Goal: Check status: Check status

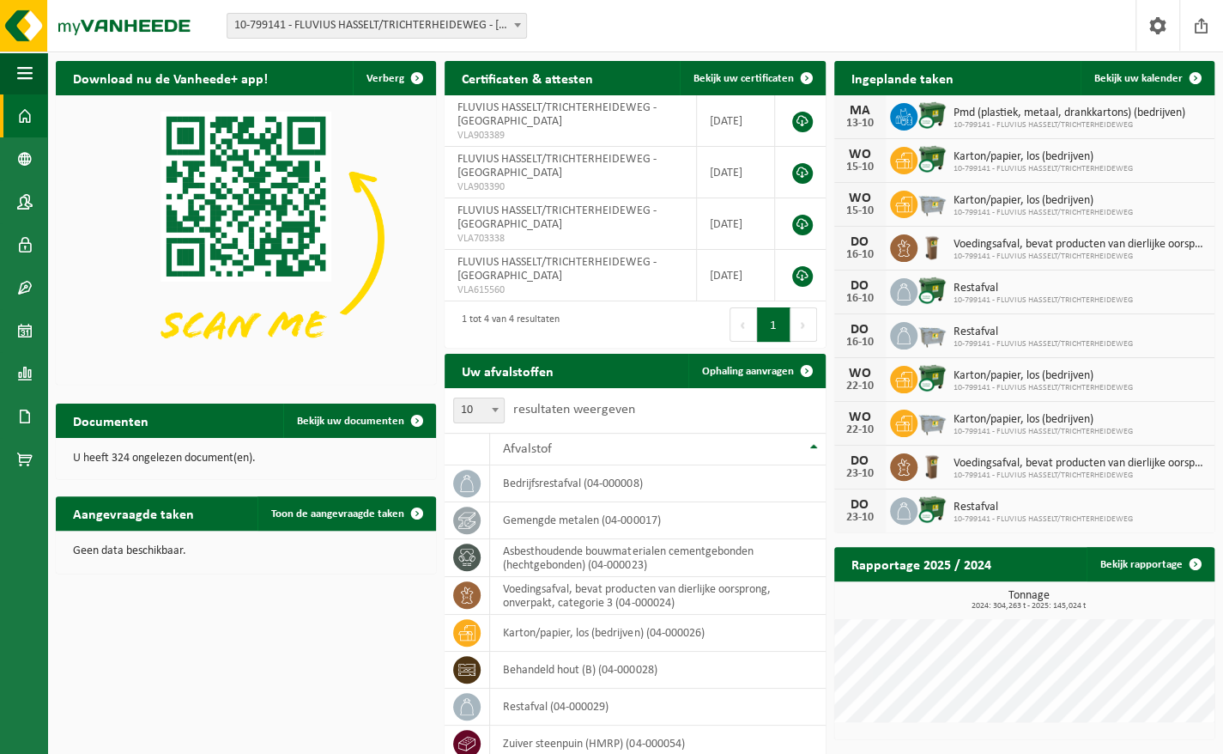
click at [510, 19] on span at bounding box center [517, 25] width 17 height 22
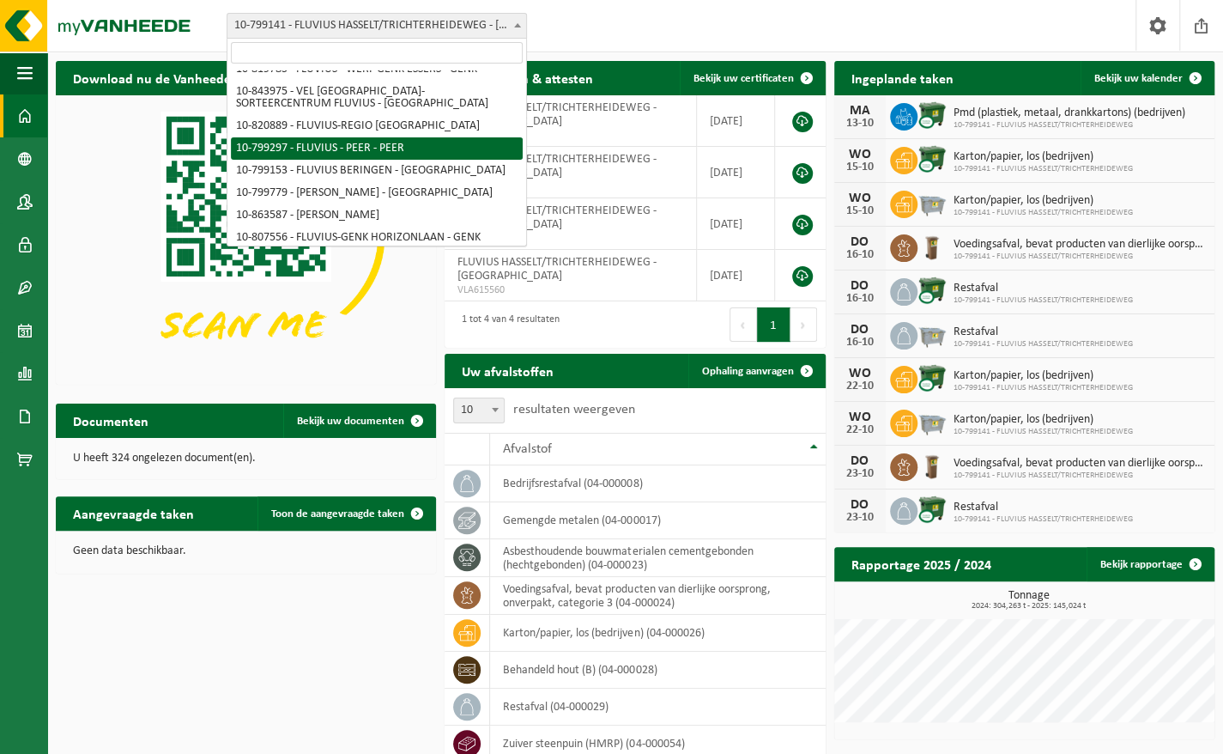
scroll to position [132, 0]
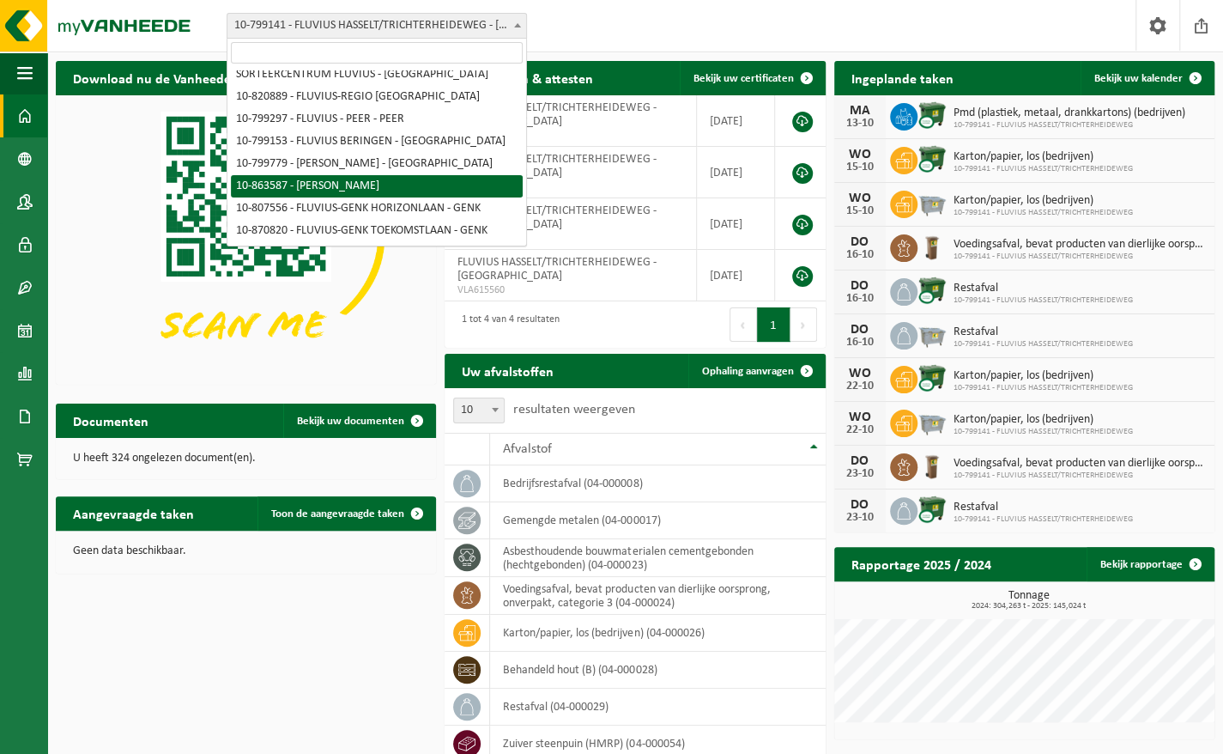
select select "101592"
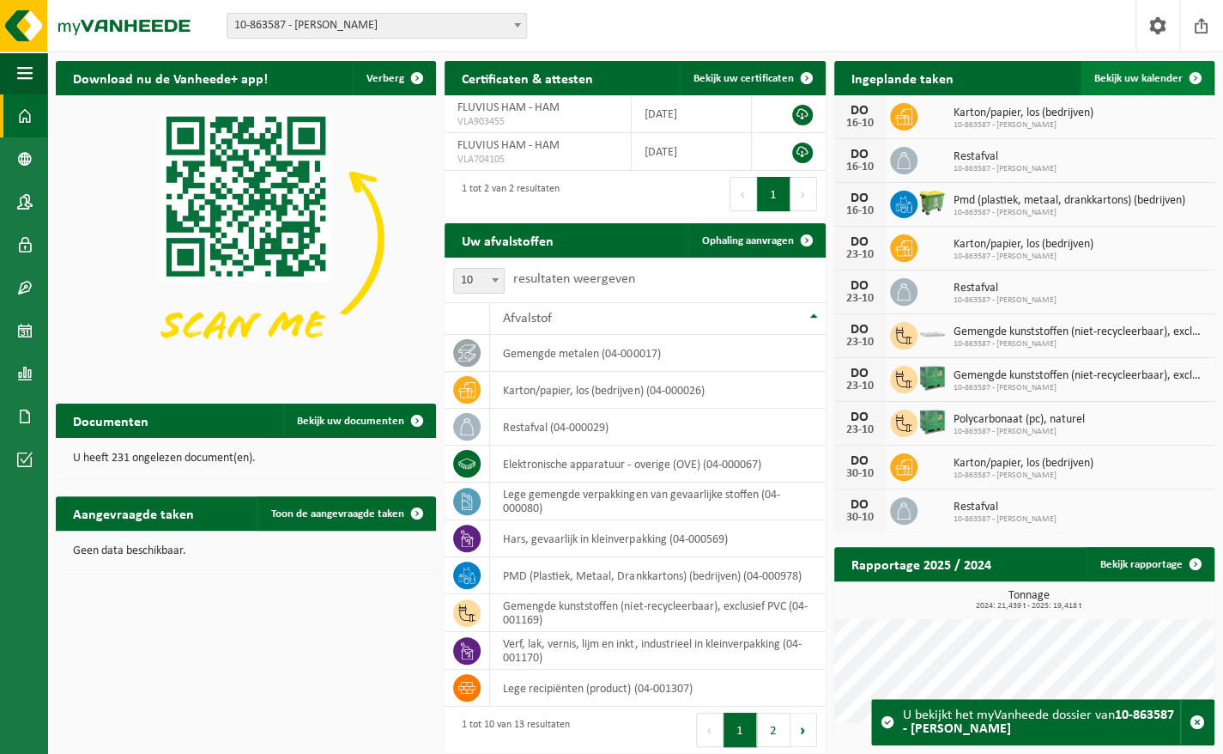
click at [1179, 64] on span at bounding box center [1196, 78] width 34 height 34
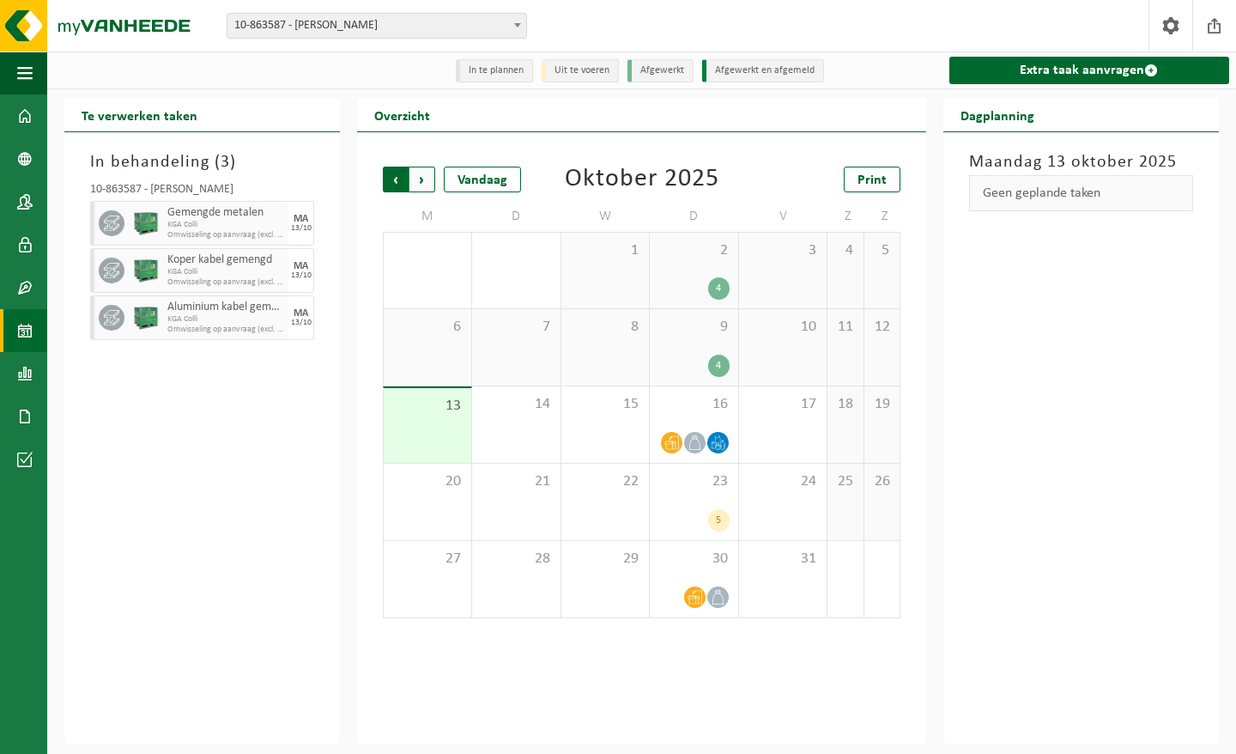
click at [427, 187] on span "Volgende" at bounding box center [422, 180] width 26 height 26
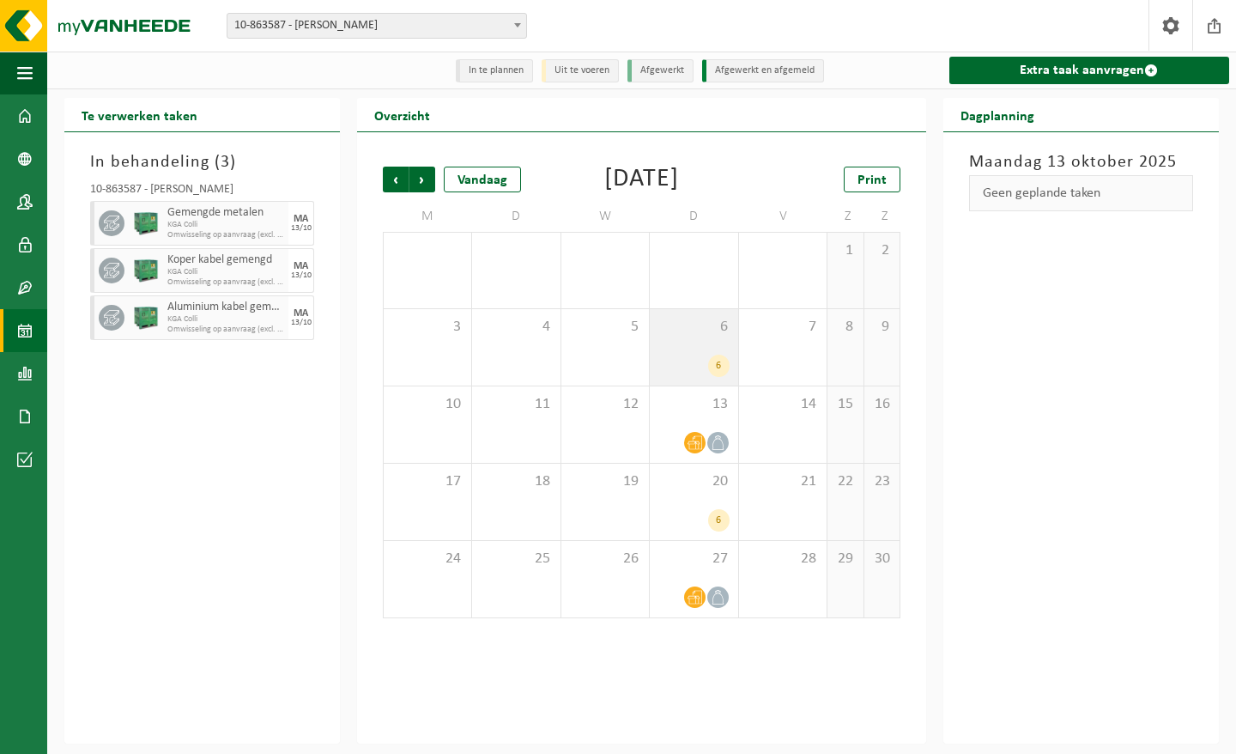
click at [695, 336] on span "6" at bounding box center [693, 327] width 71 height 19
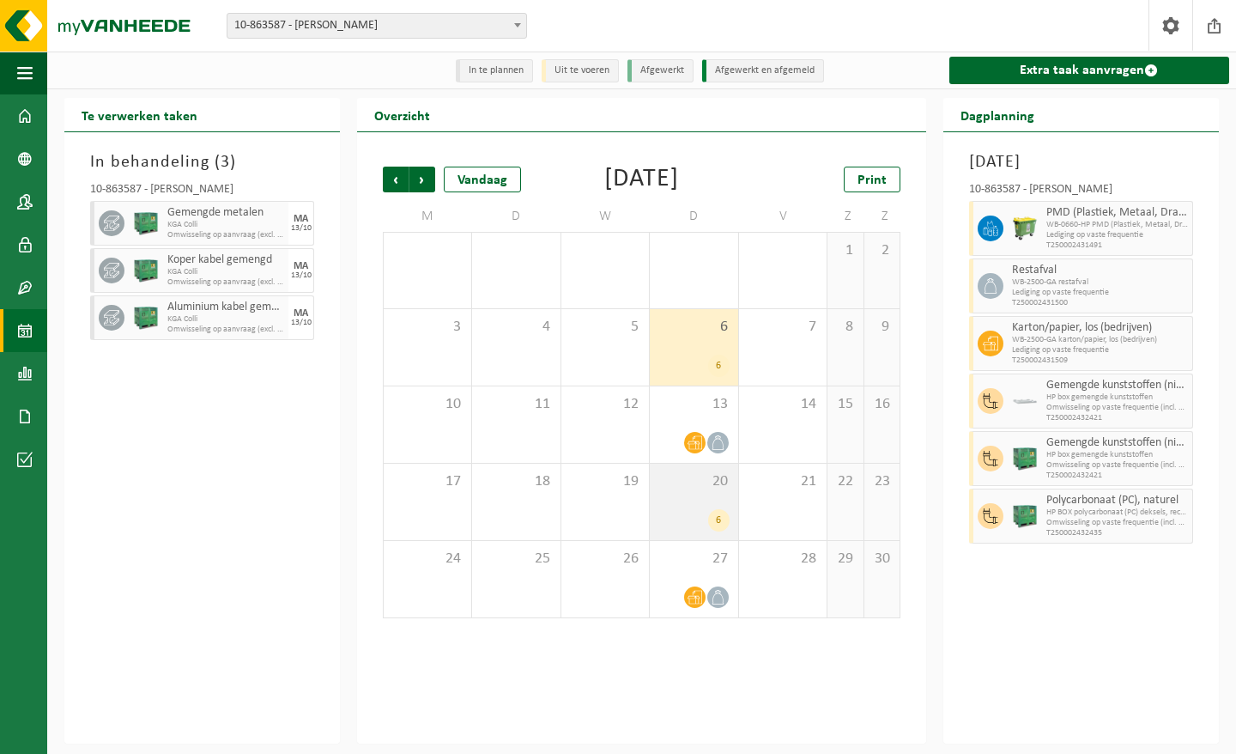
click at [696, 531] on div "6" at bounding box center [693, 520] width 71 height 22
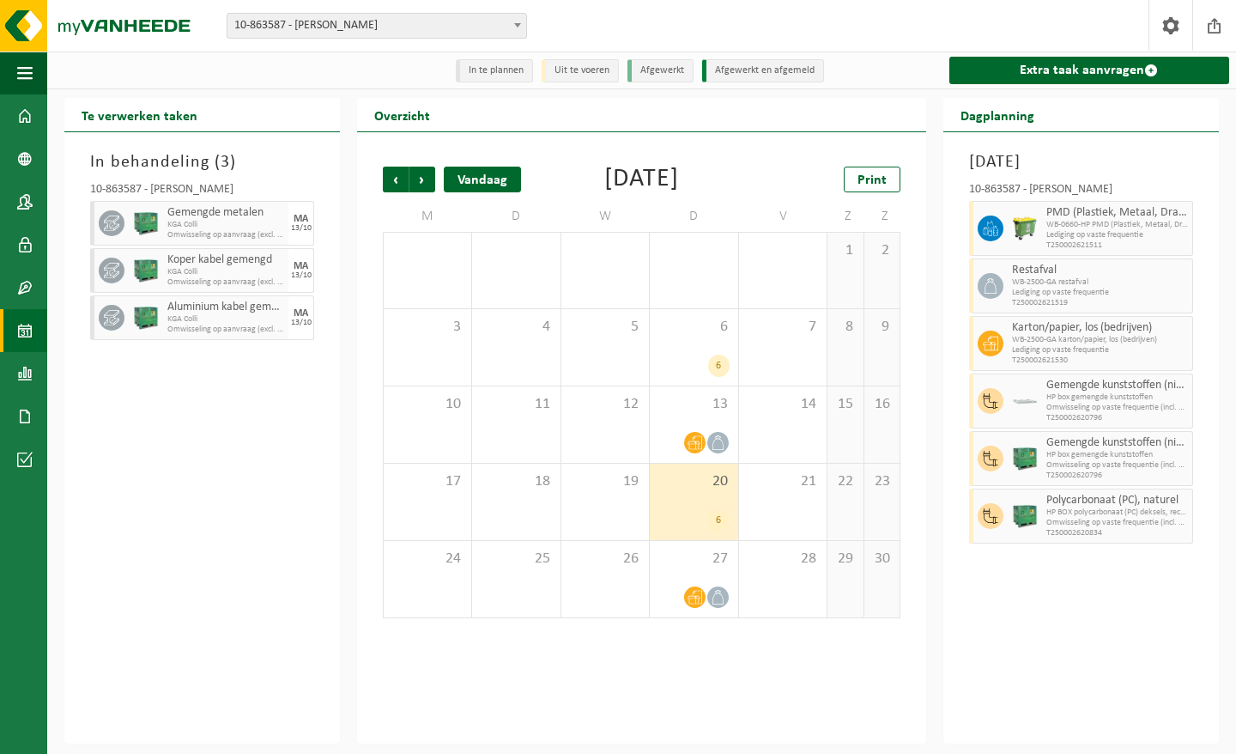
click at [497, 182] on div "Vandaag" at bounding box center [482, 180] width 77 height 26
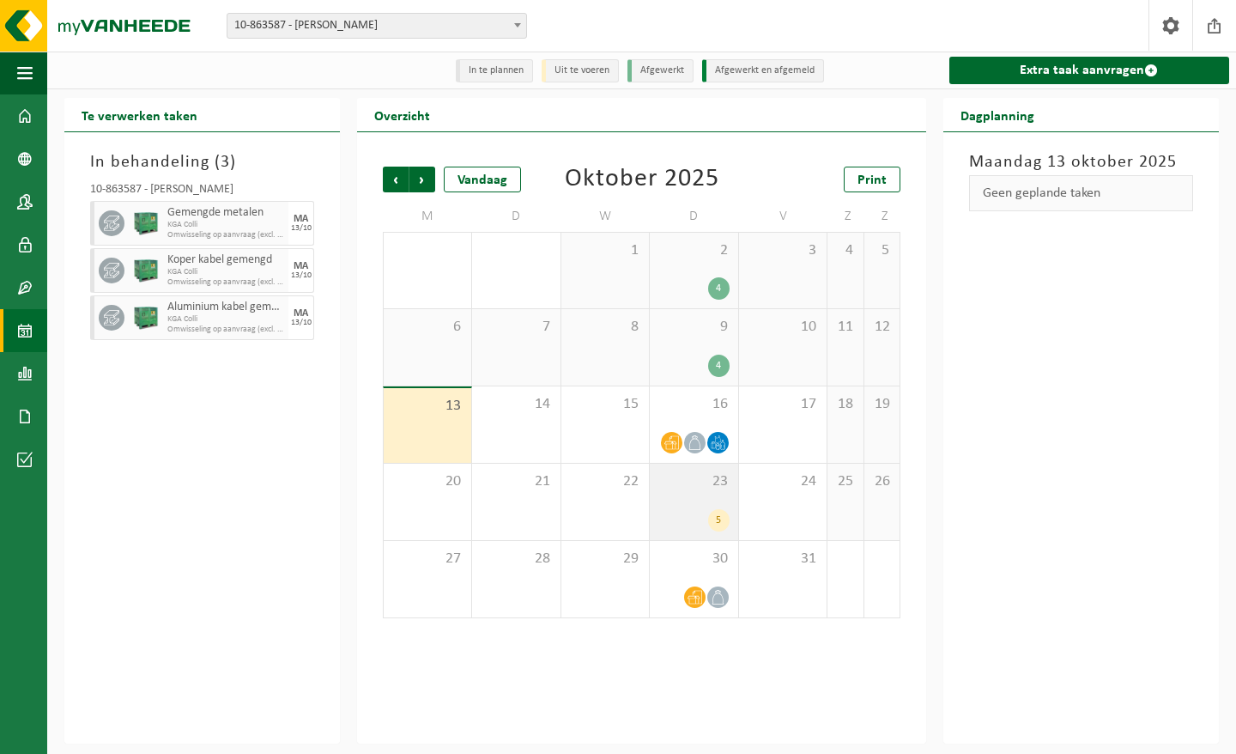
click at [713, 505] on div "23 5" at bounding box center [694, 502] width 88 height 76
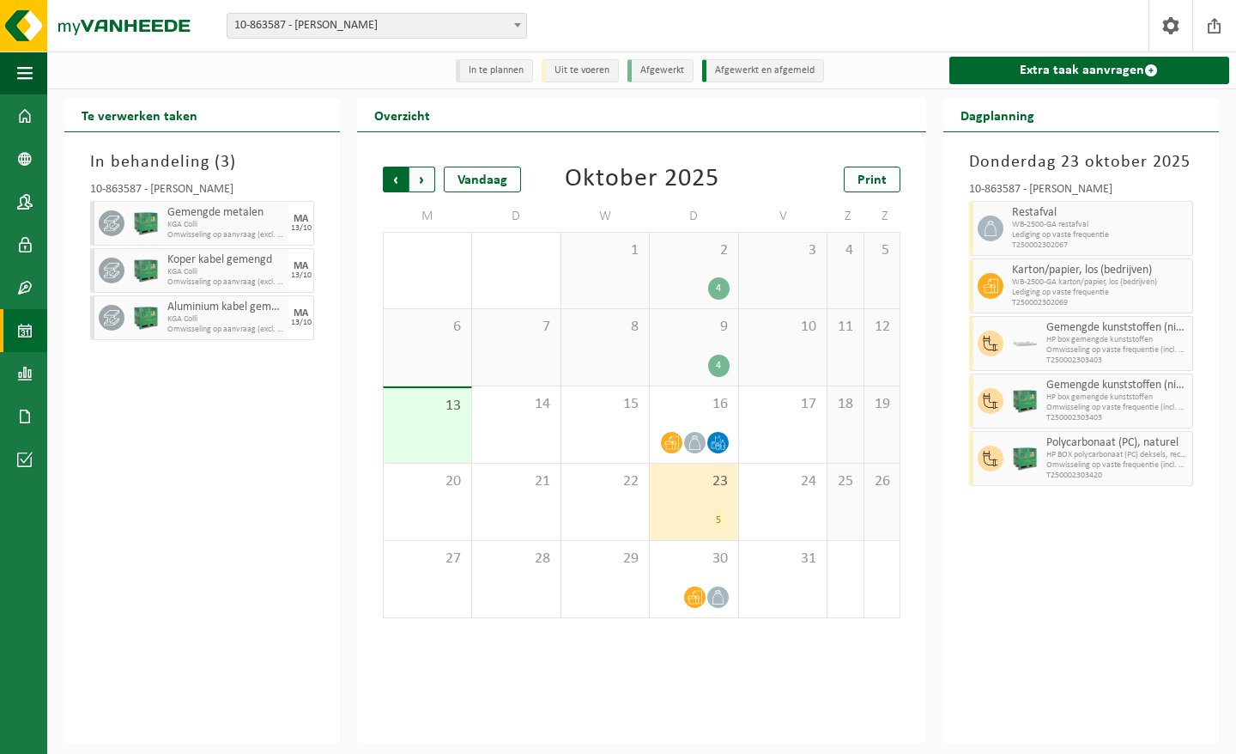
click at [429, 180] on span "Volgende" at bounding box center [422, 180] width 26 height 26
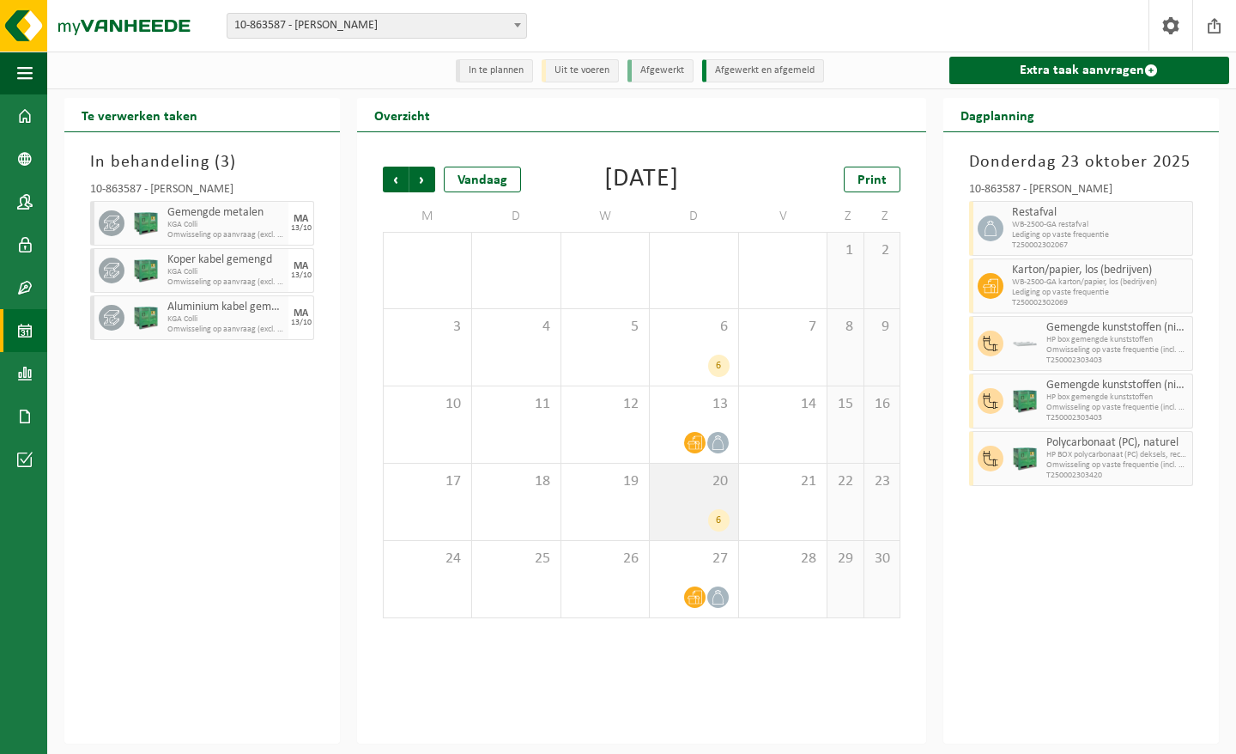
click at [687, 528] on div "20 6" at bounding box center [694, 502] width 88 height 76
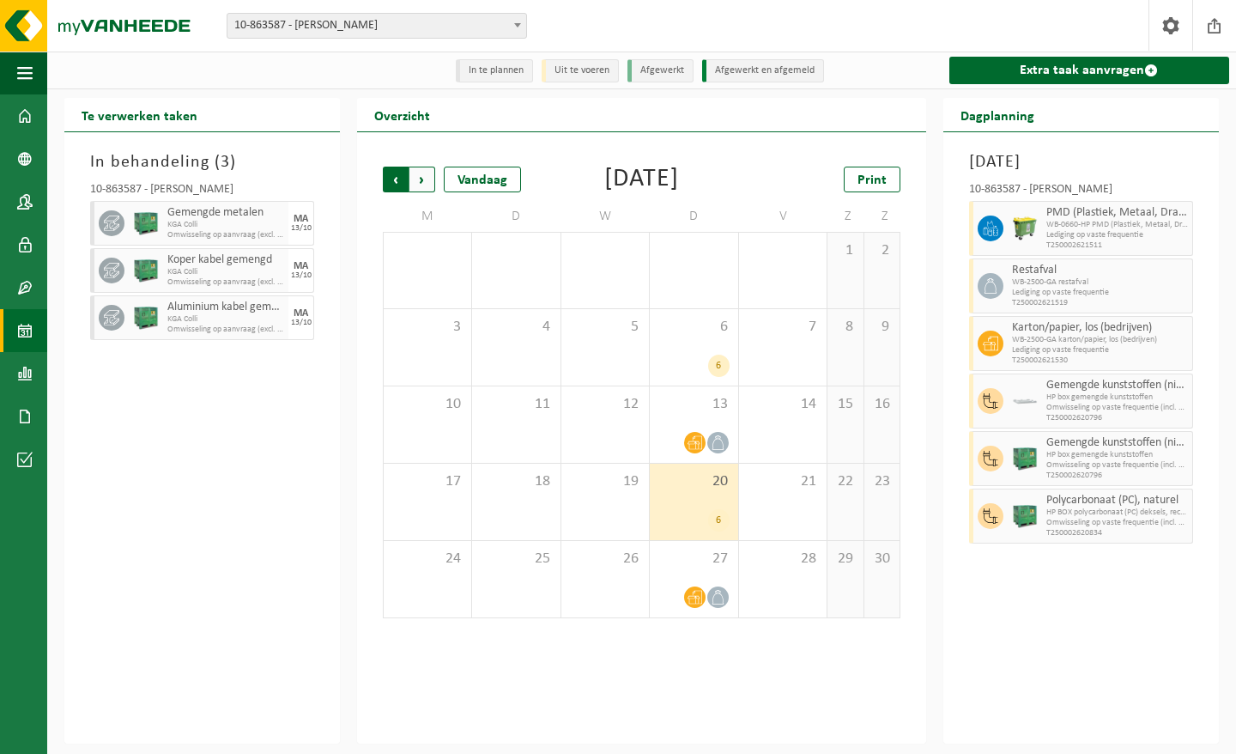
click at [418, 192] on span "Volgende" at bounding box center [422, 180] width 26 height 26
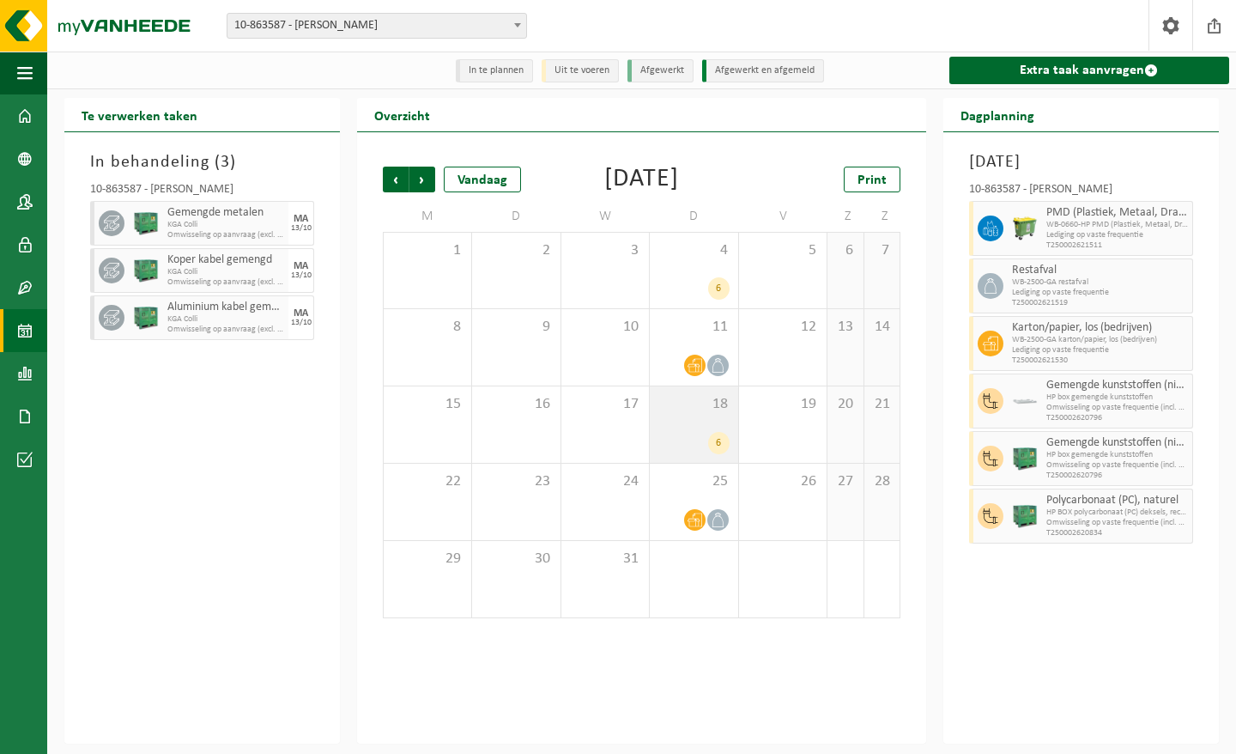
click at [699, 450] on div "18 6" at bounding box center [694, 424] width 88 height 76
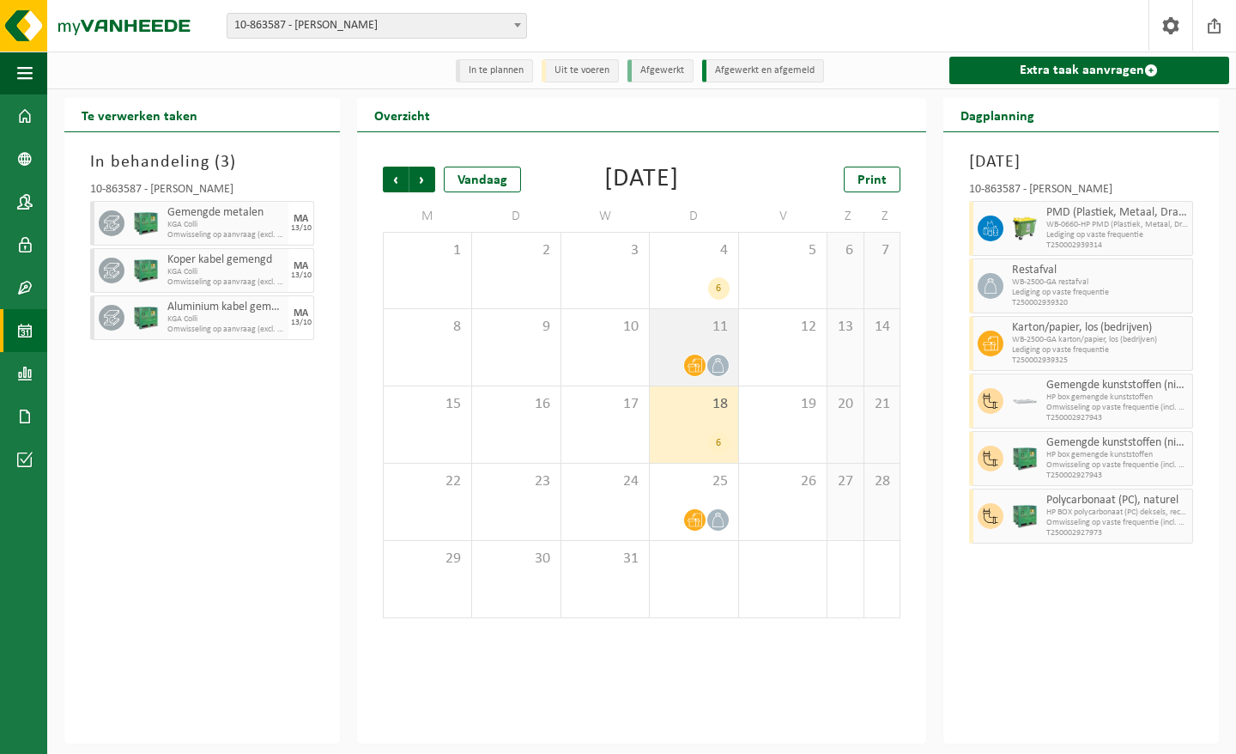
click at [676, 377] on div at bounding box center [693, 365] width 71 height 23
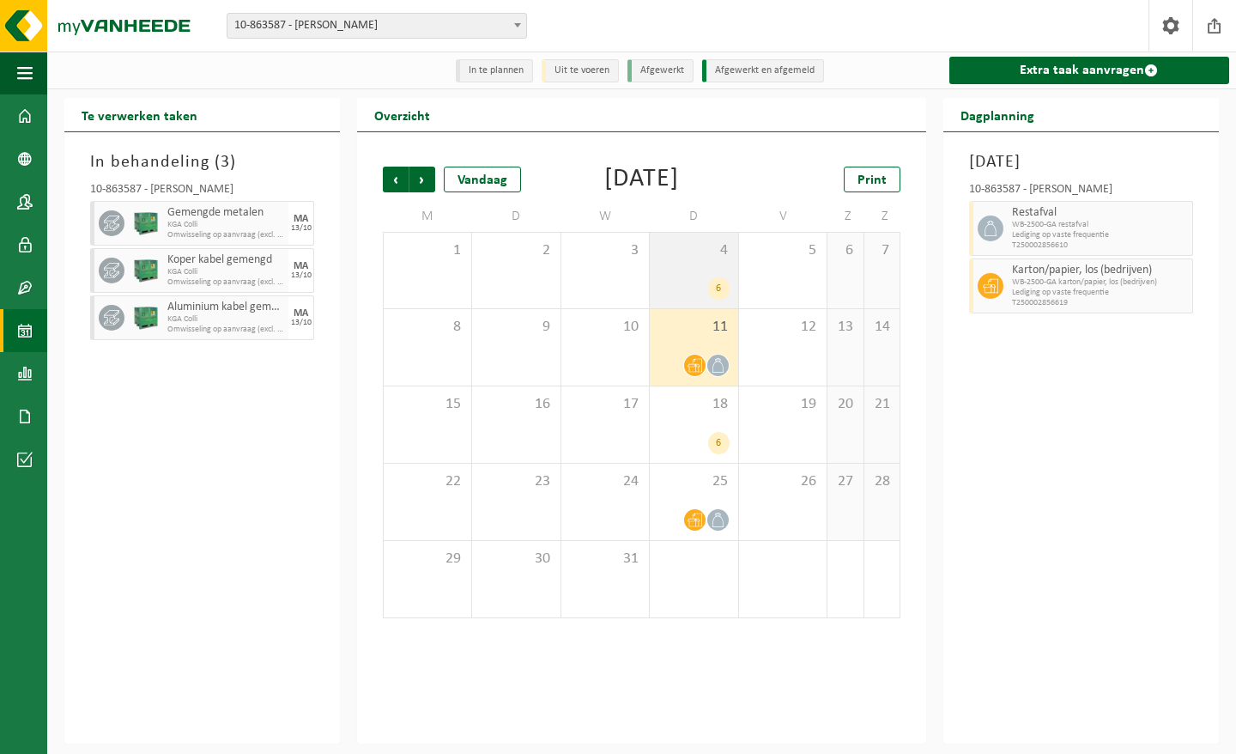
click at [695, 260] on span "4" at bounding box center [693, 250] width 71 height 19
